Goal: Information Seeking & Learning: Learn about a topic

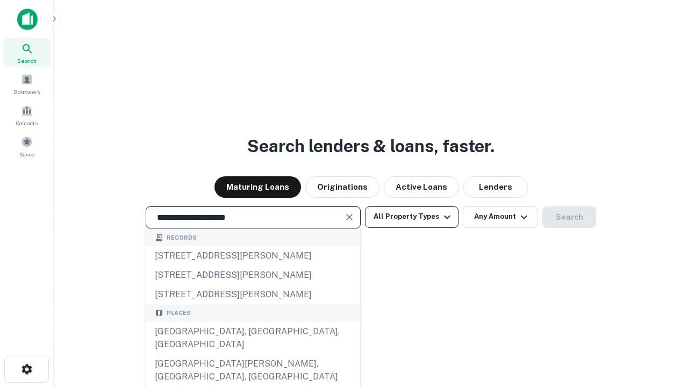
click at [253, 354] on div "[GEOGRAPHIC_DATA], [GEOGRAPHIC_DATA], [GEOGRAPHIC_DATA]" at bounding box center [253, 338] width 214 height 32
click at [412, 217] on button "All Property Types" at bounding box center [412, 216] width 94 height 21
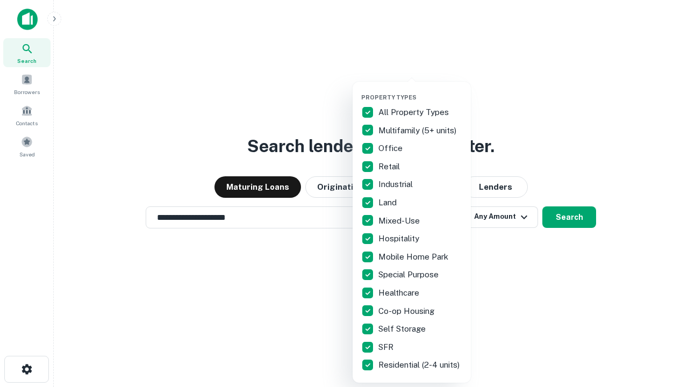
type input "**********"
click at [420, 90] on button "button" at bounding box center [420, 90] width 118 height 1
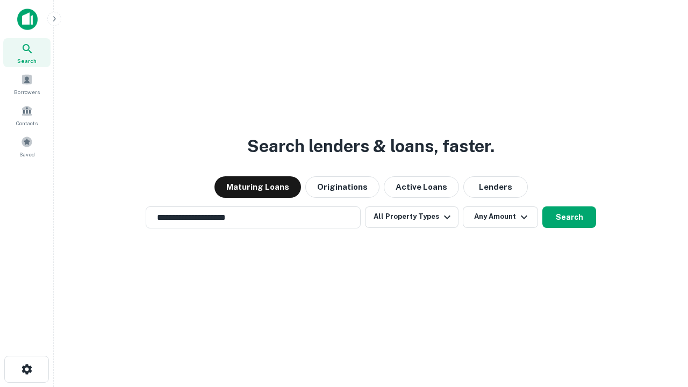
scroll to position [17, 0]
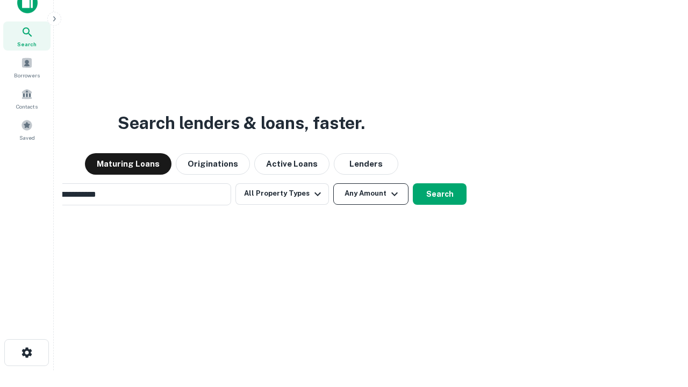
click at [333, 183] on button "Any Amount" at bounding box center [370, 193] width 75 height 21
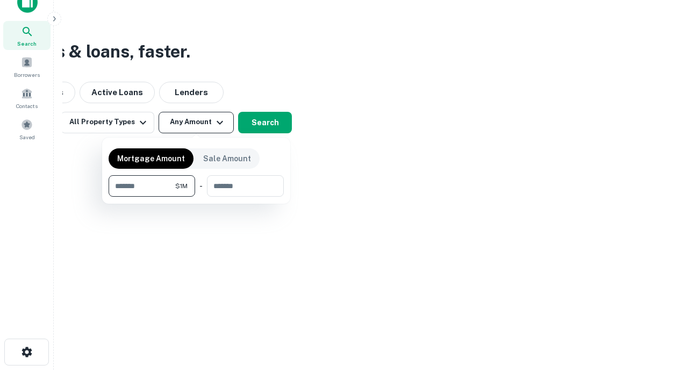
type input "*******"
click at [196, 197] on button "button" at bounding box center [196, 197] width 175 height 1
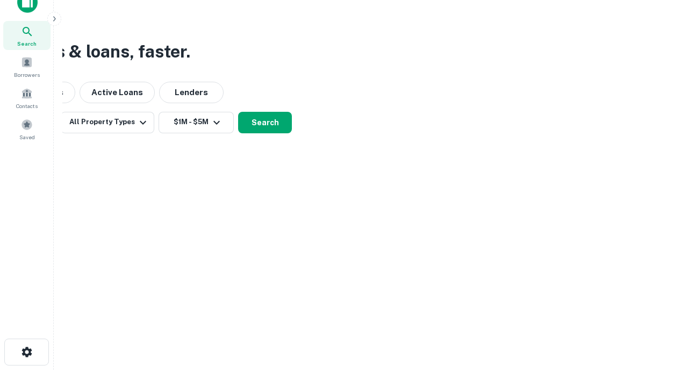
scroll to position [17, 0]
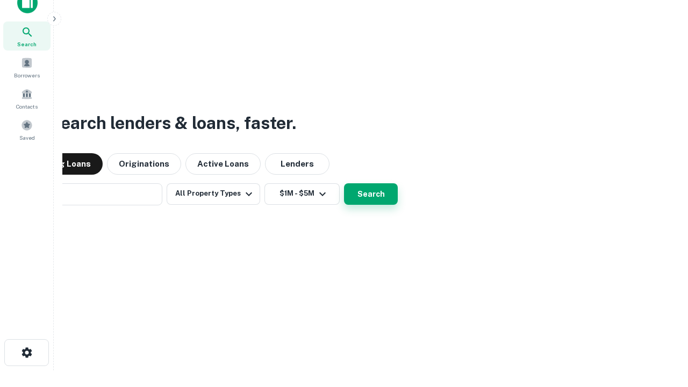
click at [344, 183] on button "Search" at bounding box center [371, 193] width 54 height 21
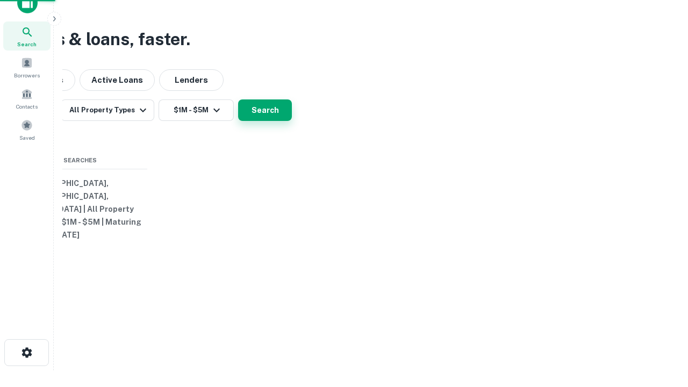
scroll to position [17, 0]
